Goal: Task Accomplishment & Management: Manage account settings

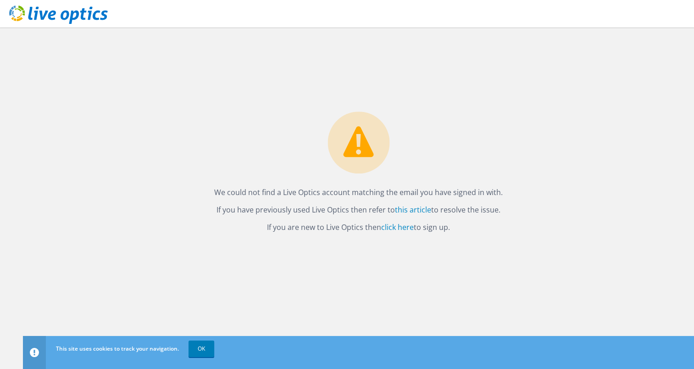
drag, startPoint x: 156, startPoint y: 83, endPoint x: 531, endPoint y: 283, distance: 424.8
click at [531, 283] on div "We could not find a Live Optics account matching the email you have signed in w…" at bounding box center [358, 198] width 671 height 341
click at [391, 231] on link "click here" at bounding box center [397, 227] width 33 height 10
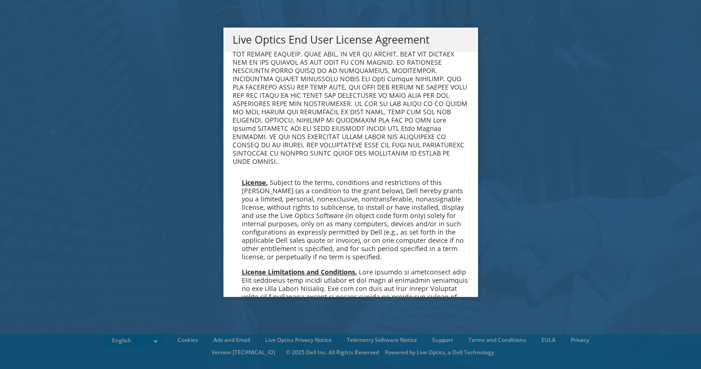
scroll to position [275, 0]
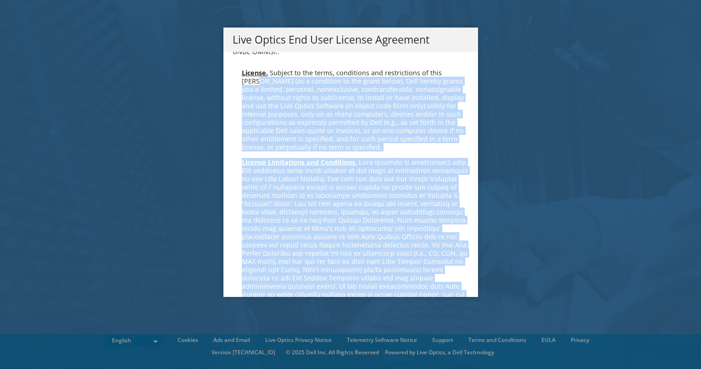
drag, startPoint x: 472, startPoint y: 114, endPoint x: 472, endPoint y: 287, distance: 172.9
click at [472, 291] on div "Please read the following License Agreement. You must accept the terms of this …" at bounding box center [350, 174] width 255 height 245
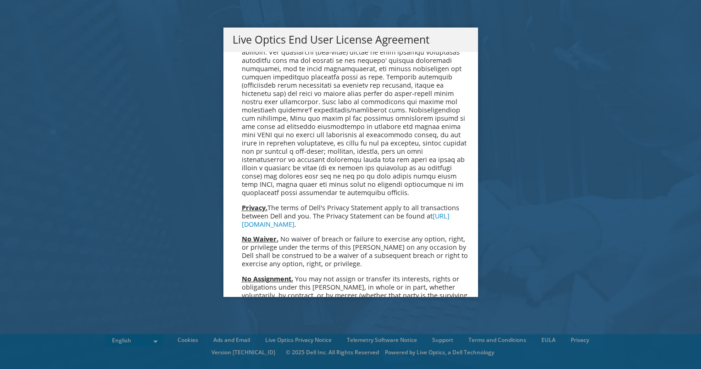
scroll to position [3468, 0]
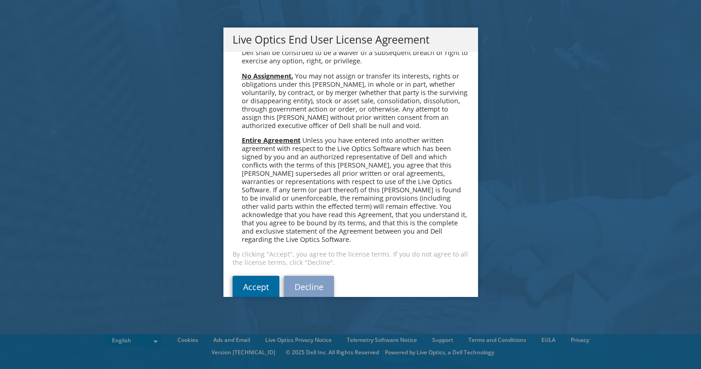
click at [240, 276] on link "Accept" at bounding box center [255, 287] width 47 height 22
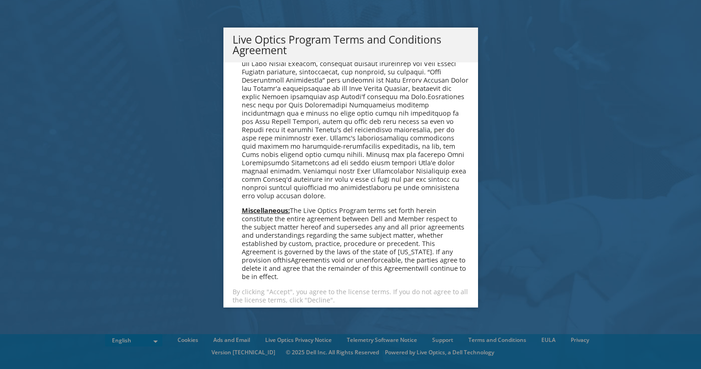
scroll to position [656, 0]
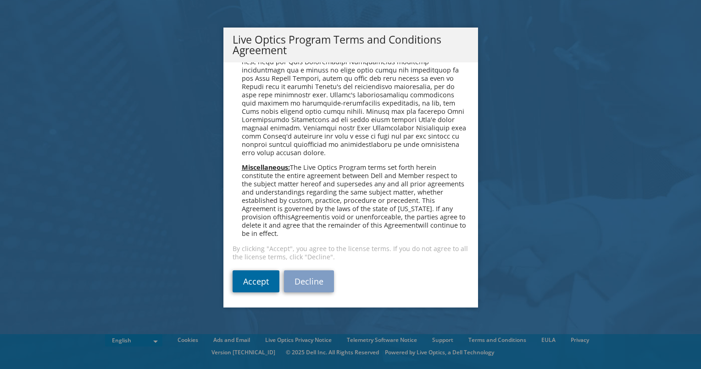
click at [255, 276] on link "Accept" at bounding box center [255, 281] width 47 height 22
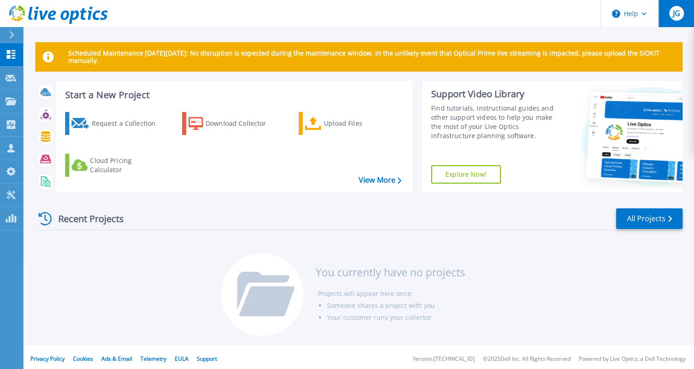
click at [669, 14] on div "JG" at bounding box center [676, 13] width 15 height 15
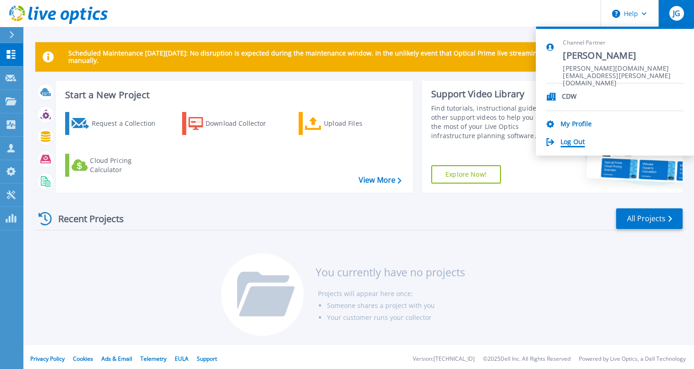
click at [572, 143] on link "Log Out" at bounding box center [572, 142] width 24 height 9
click at [409, 6] on header "Help JG Channel Partner James George jim.george@cdw.com CDW My Profile Log Out" at bounding box center [347, 14] width 694 height 28
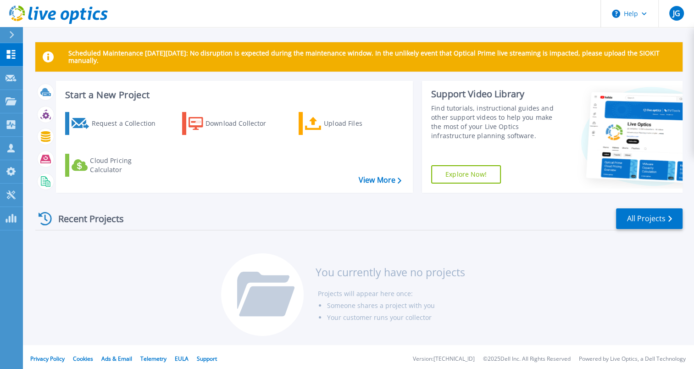
click at [435, 104] on div "Find tutorials, instructional guides and other support videos to help you make …" at bounding box center [496, 122] width 131 height 37
